Goal: Navigation & Orientation: Find specific page/section

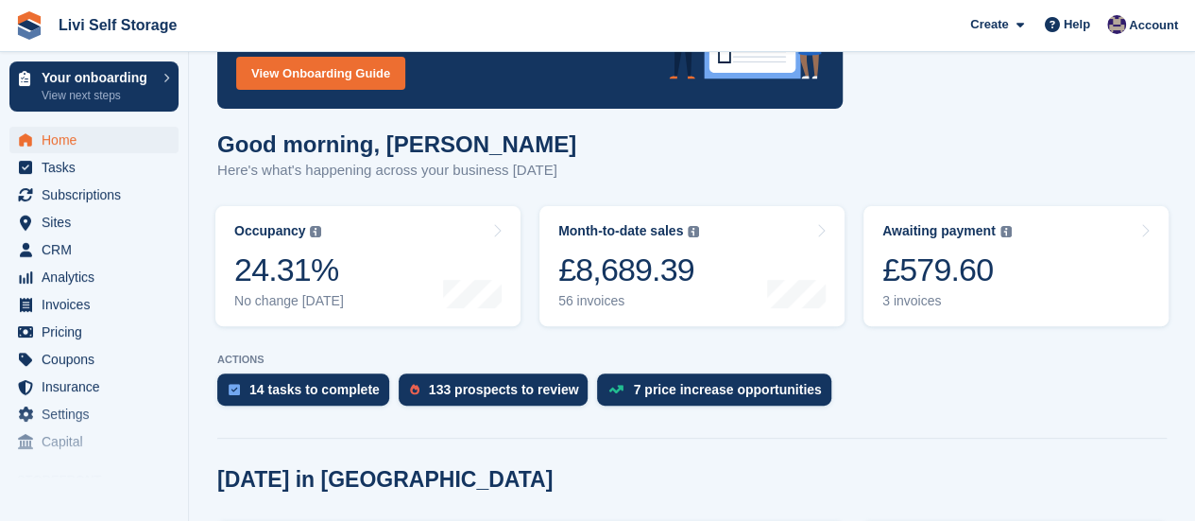
scroll to position [94, 0]
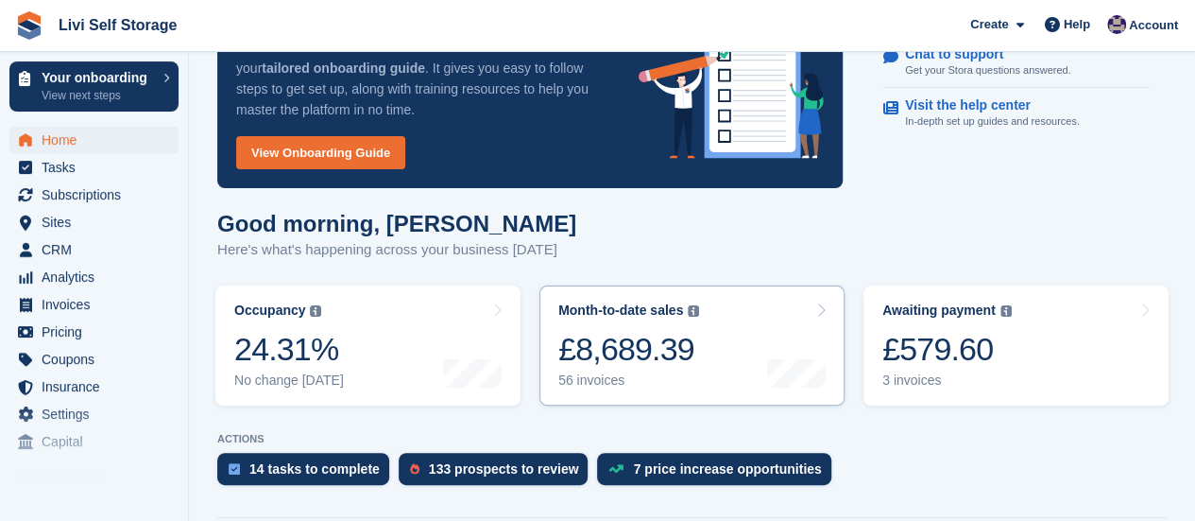
click at [593, 372] on div "56 invoices" at bounding box center [628, 380] width 141 height 16
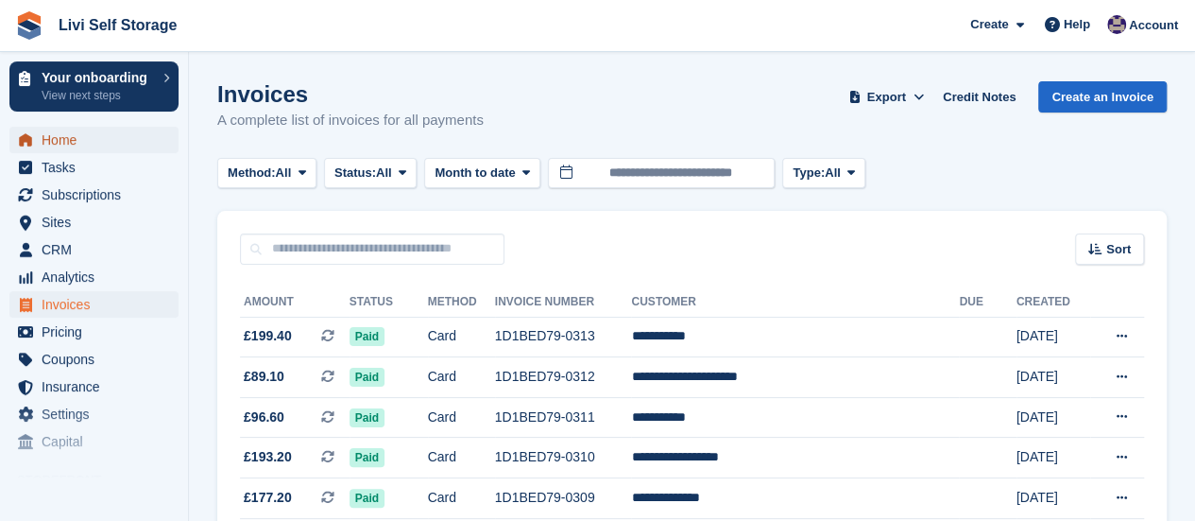
click at [73, 142] on span "Home" at bounding box center [98, 140] width 113 height 26
